Goal: Information Seeking & Learning: Learn about a topic

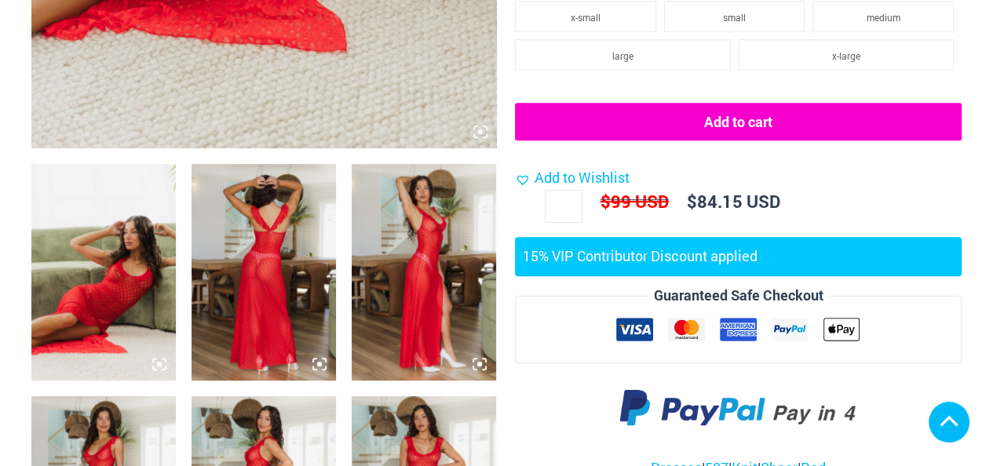
scroll to position [942, 0]
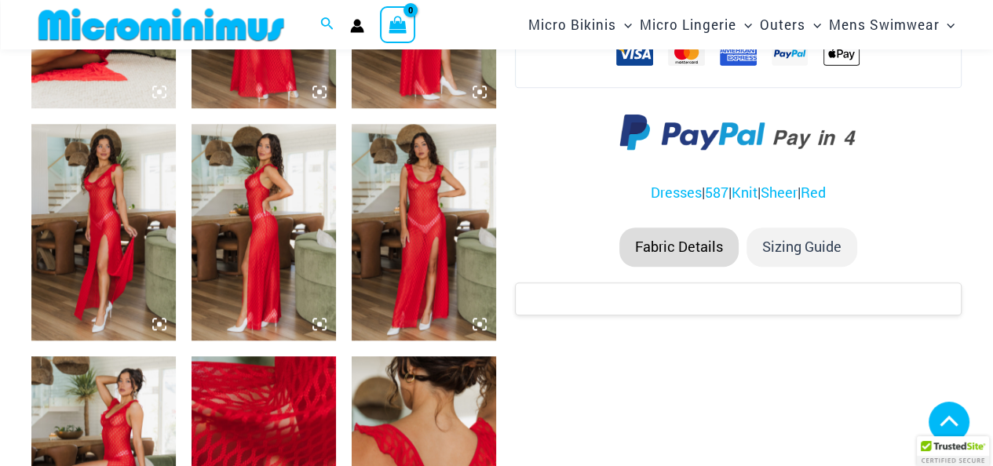
click at [258, 356] on img at bounding box center [264, 464] width 144 height 217
click at [261, 356] on img at bounding box center [264, 464] width 144 height 217
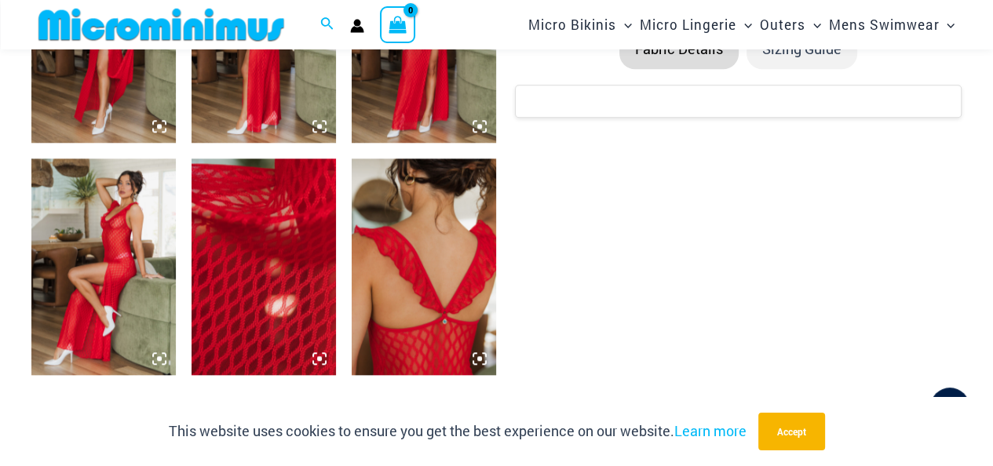
scroll to position [1128, 0]
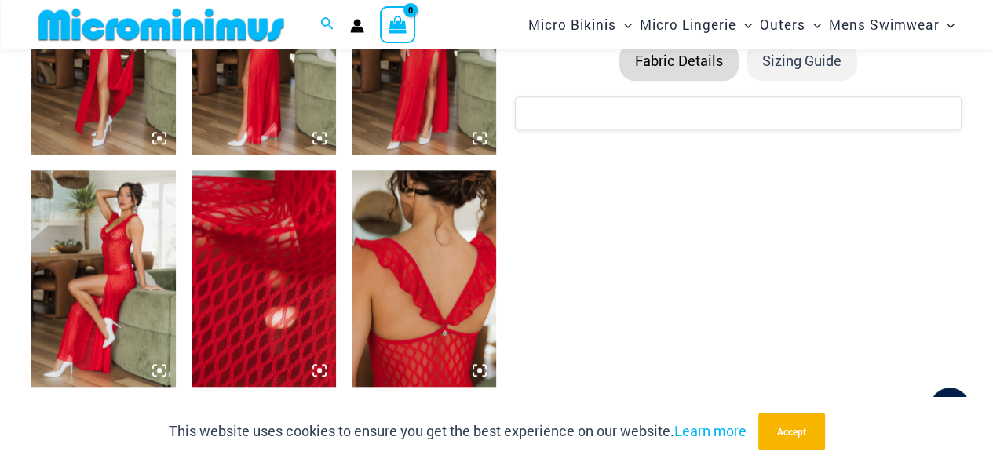
click at [321, 368] on icon at bounding box center [319, 370] width 5 height 5
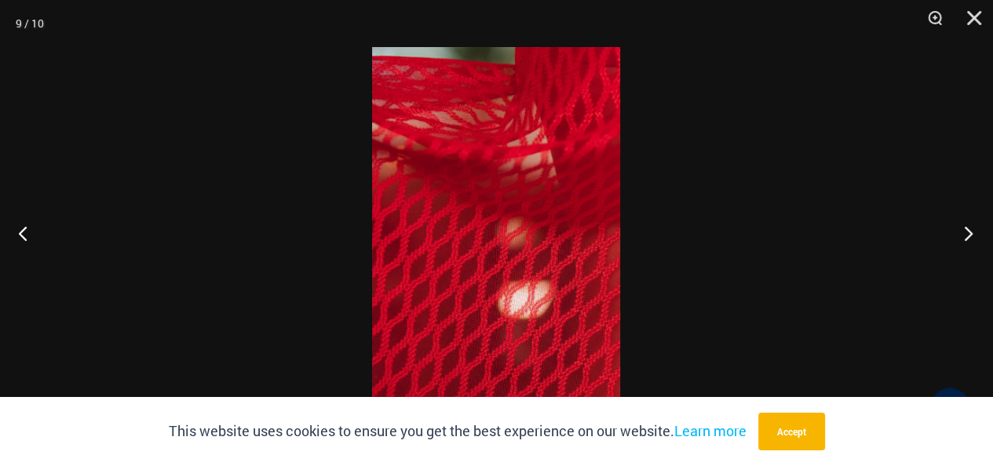
click at [959, 235] on button "Next" at bounding box center [963, 233] width 59 height 79
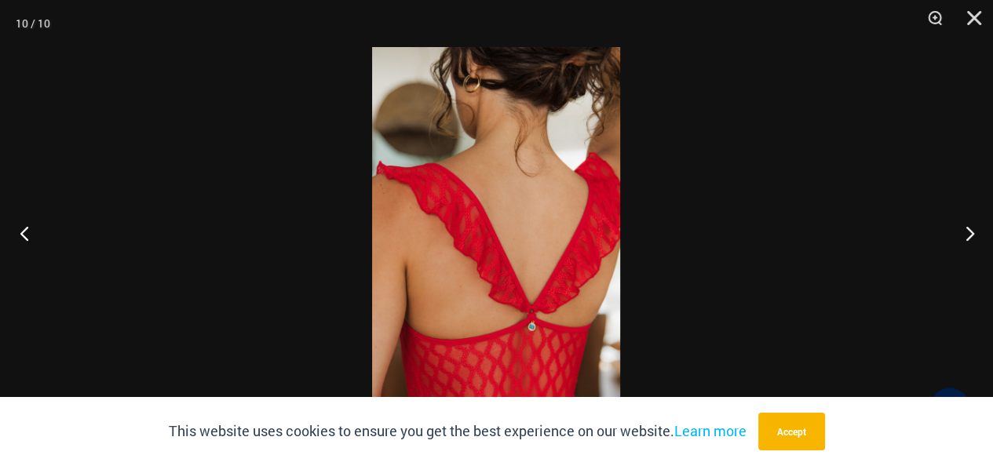
click at [20, 235] on button "Previous" at bounding box center [29, 233] width 59 height 79
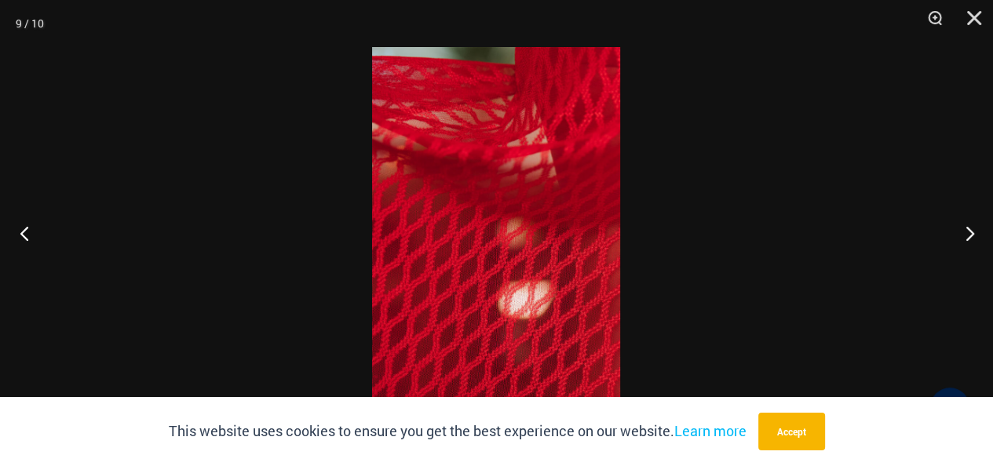
click at [20, 235] on button "Previous" at bounding box center [29, 233] width 59 height 79
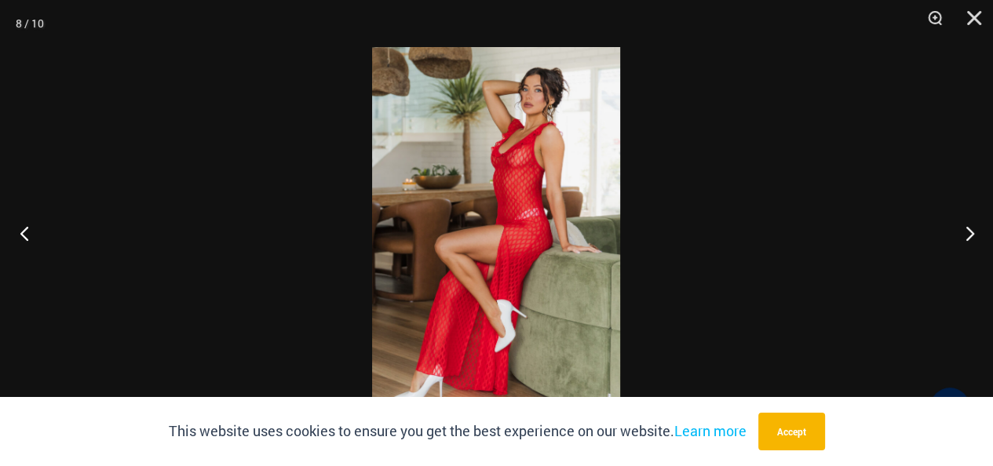
click at [20, 235] on button "Previous" at bounding box center [29, 233] width 59 height 79
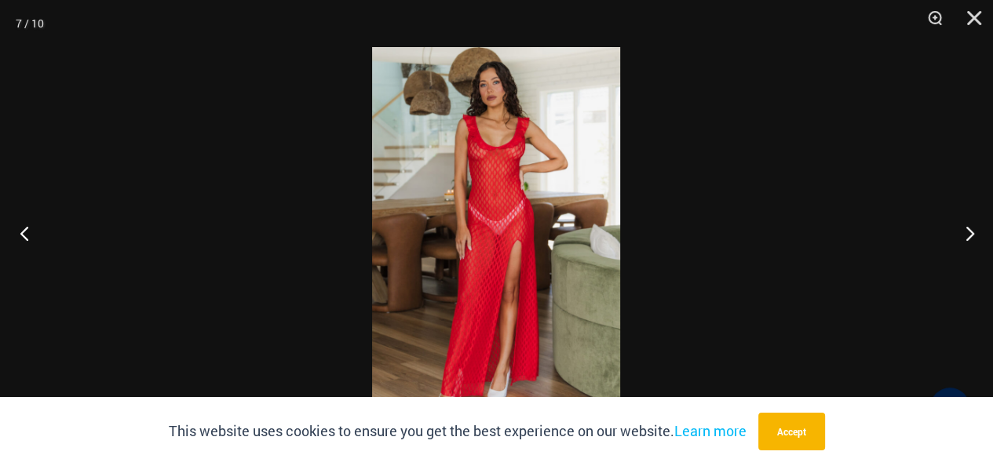
click at [20, 234] on button "Previous" at bounding box center [29, 233] width 59 height 79
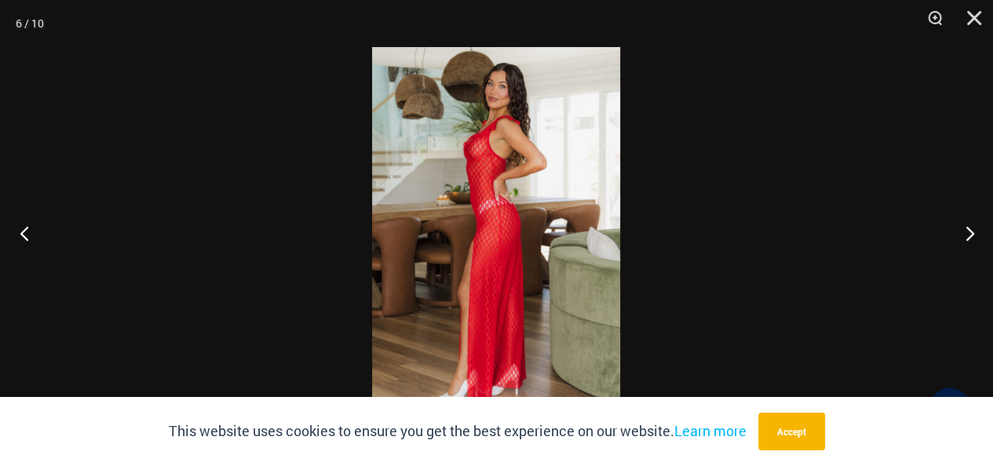
click at [21, 234] on button "Previous" at bounding box center [29, 233] width 59 height 79
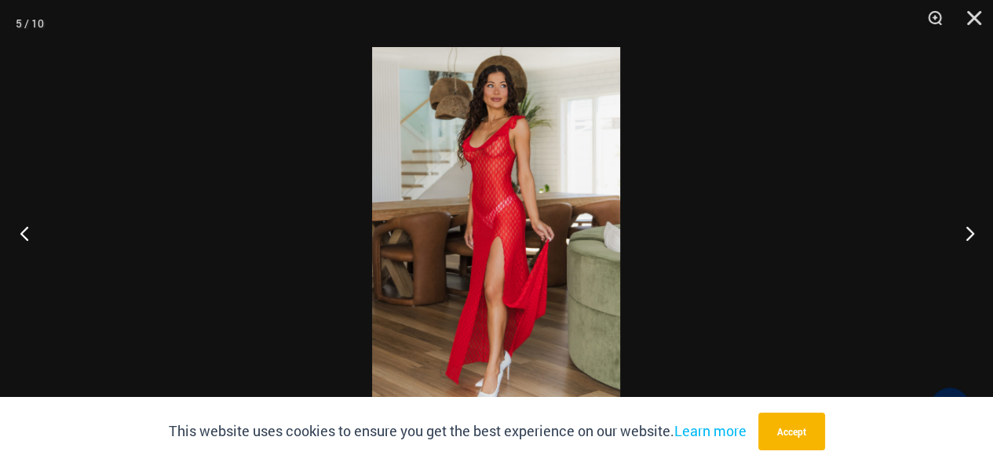
click at [22, 234] on button "Previous" at bounding box center [29, 233] width 59 height 79
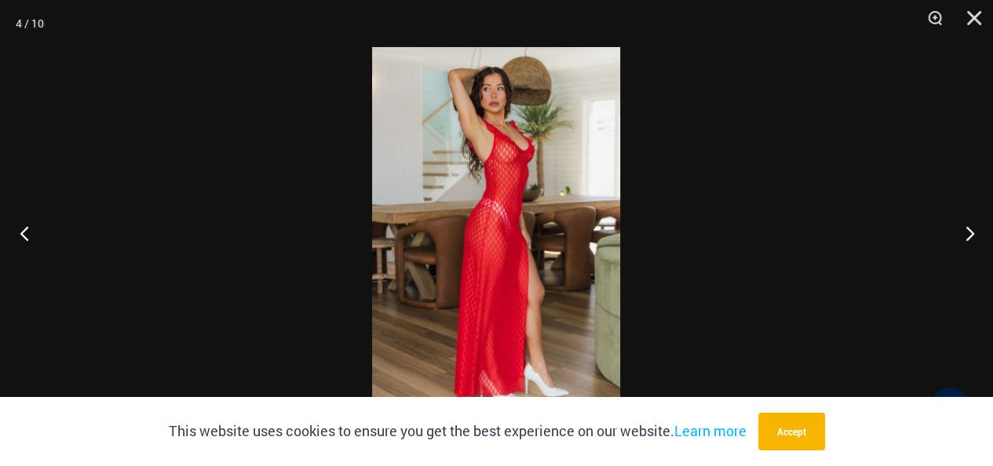
click at [22, 234] on button "Previous" at bounding box center [29, 233] width 59 height 79
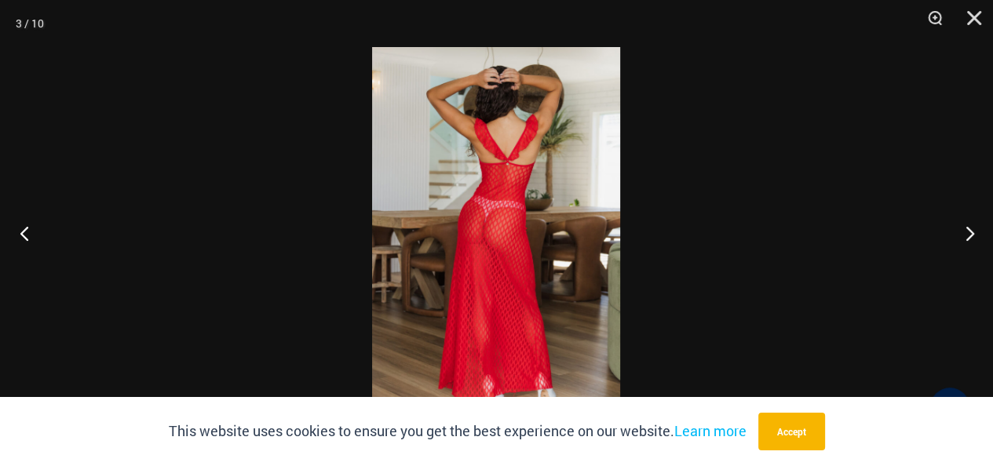
click at [22, 234] on button "Previous" at bounding box center [29, 233] width 59 height 79
click at [23, 234] on button "Previous" at bounding box center [29, 233] width 59 height 79
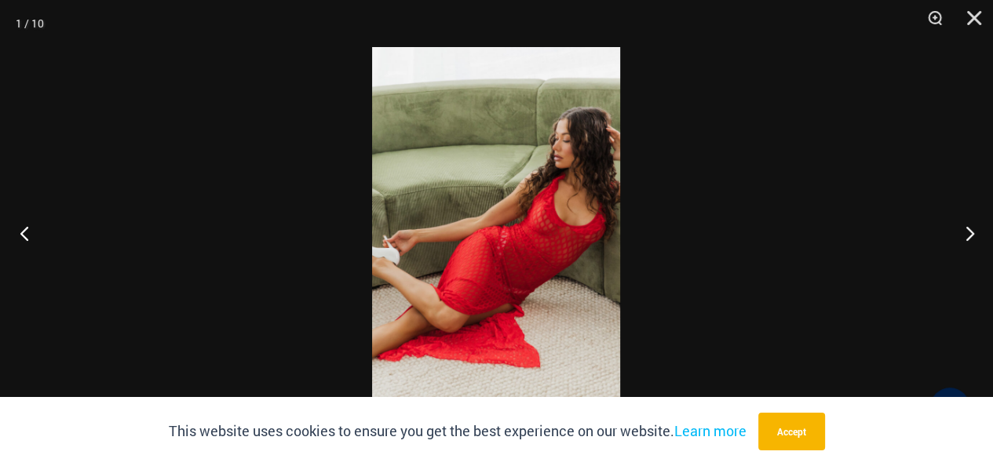
click at [25, 234] on button "Previous" at bounding box center [29, 233] width 59 height 79
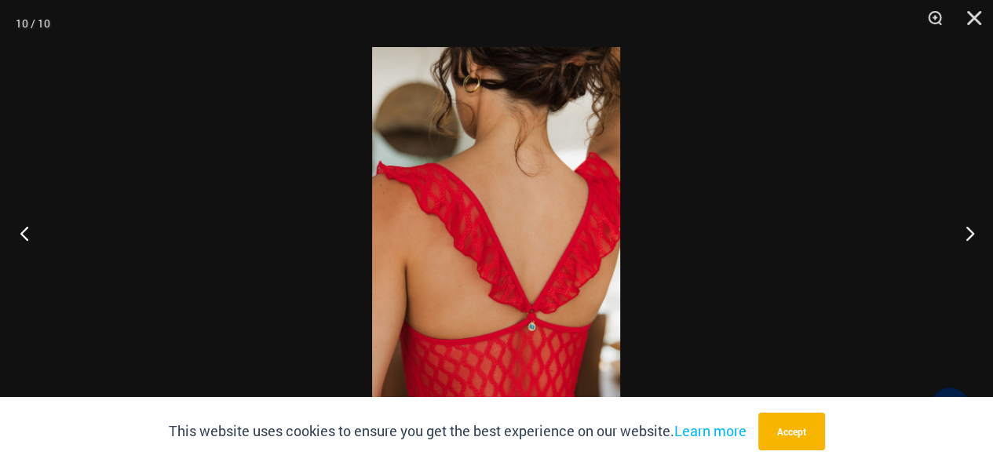
click at [25, 234] on button "Previous" at bounding box center [29, 233] width 59 height 79
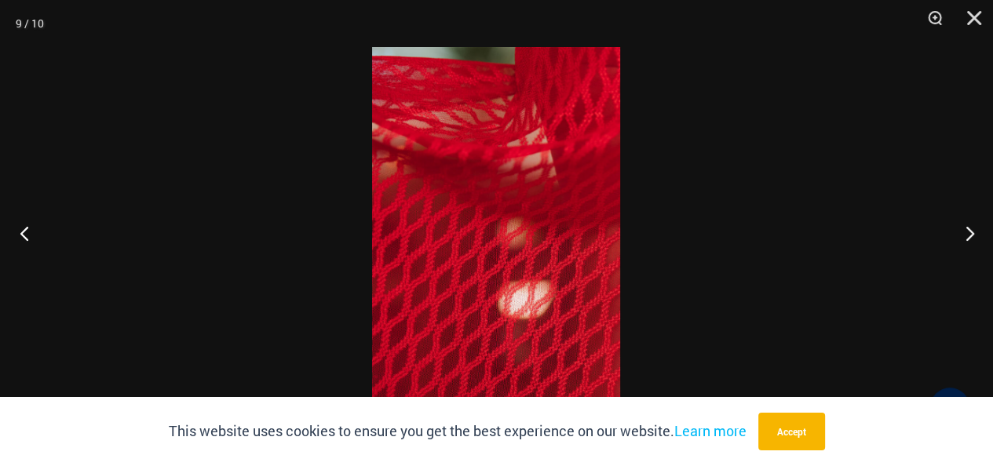
click at [28, 234] on button "Previous" at bounding box center [29, 233] width 59 height 79
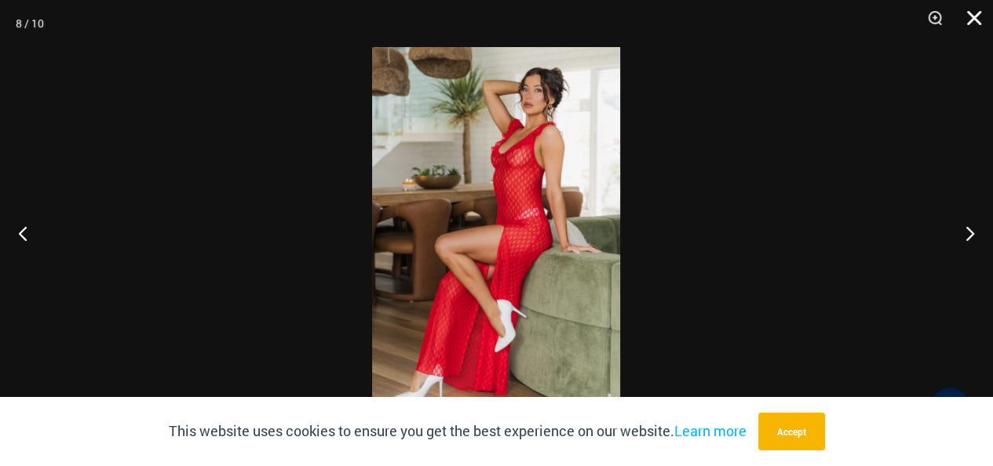
click at [968, 18] on button "Close" at bounding box center [968, 23] width 39 height 47
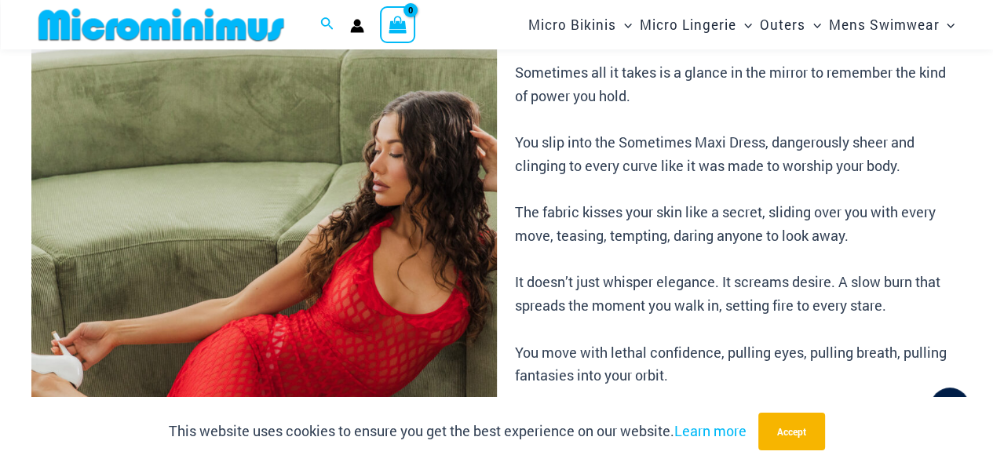
scroll to position [143, 0]
